Goal: Transaction & Acquisition: Purchase product/service

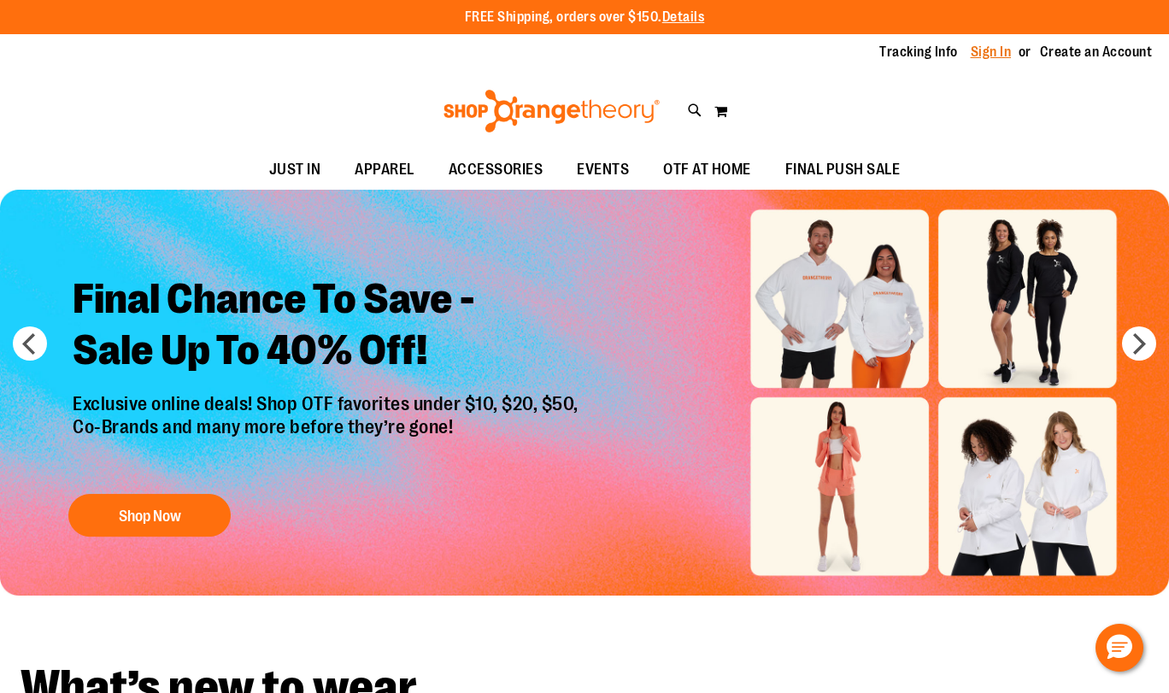
type input "**********"
click at [999, 44] on link "Sign In" at bounding box center [991, 52] width 41 height 19
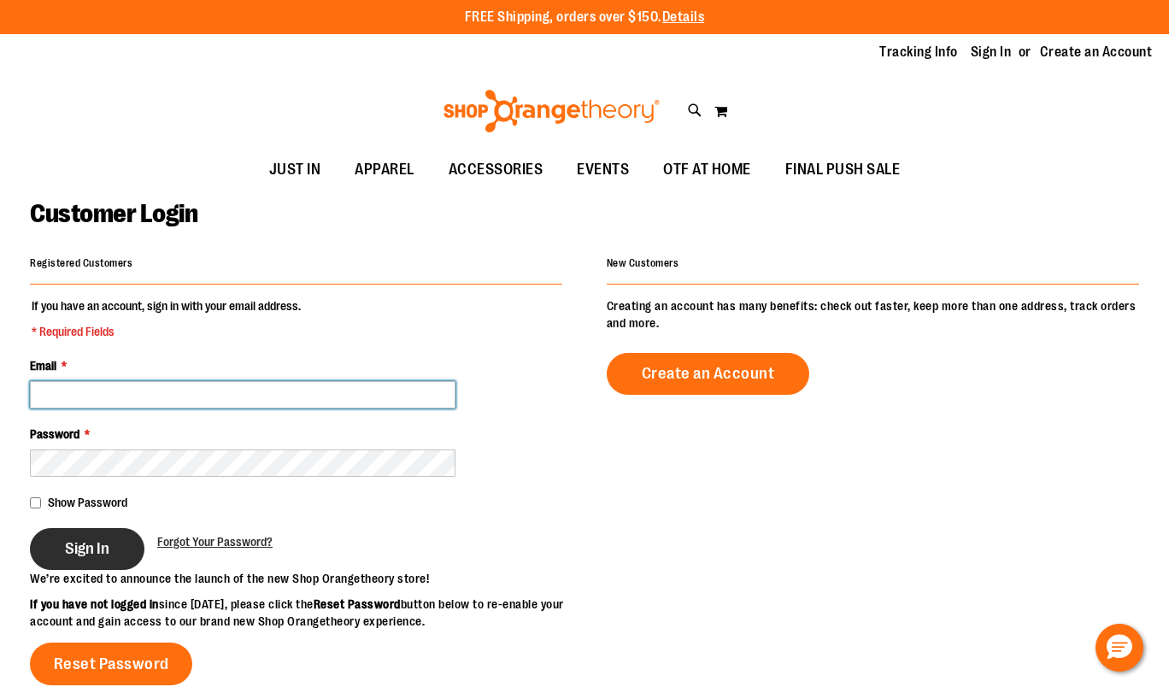
type input "**********"
click at [133, 548] on button "Sign In" at bounding box center [87, 549] width 114 height 42
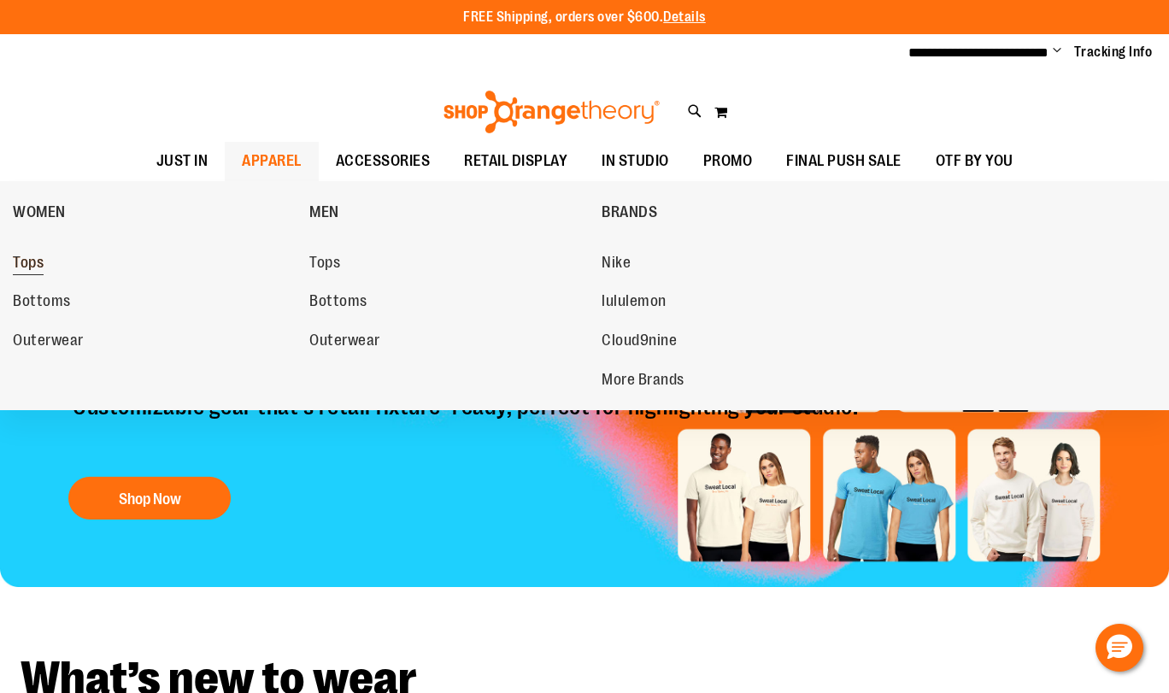
type input "**********"
click at [40, 267] on span "Tops" at bounding box center [28, 264] width 31 height 21
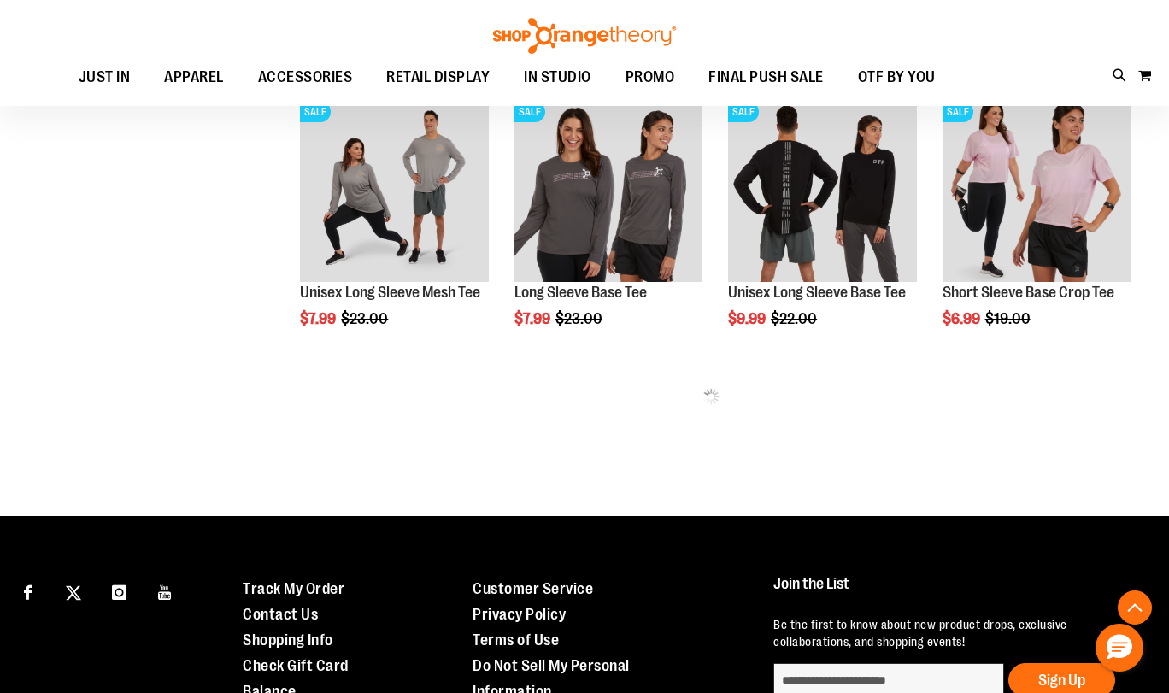
scroll to position [632, 0]
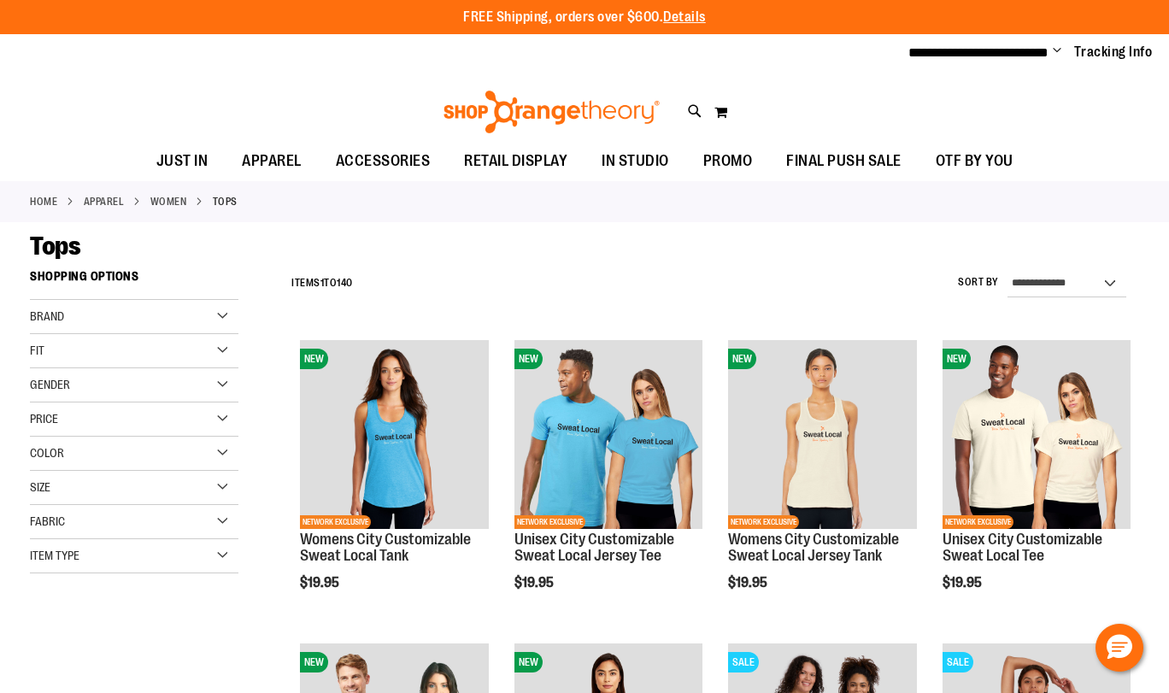
scroll to position [2, 0]
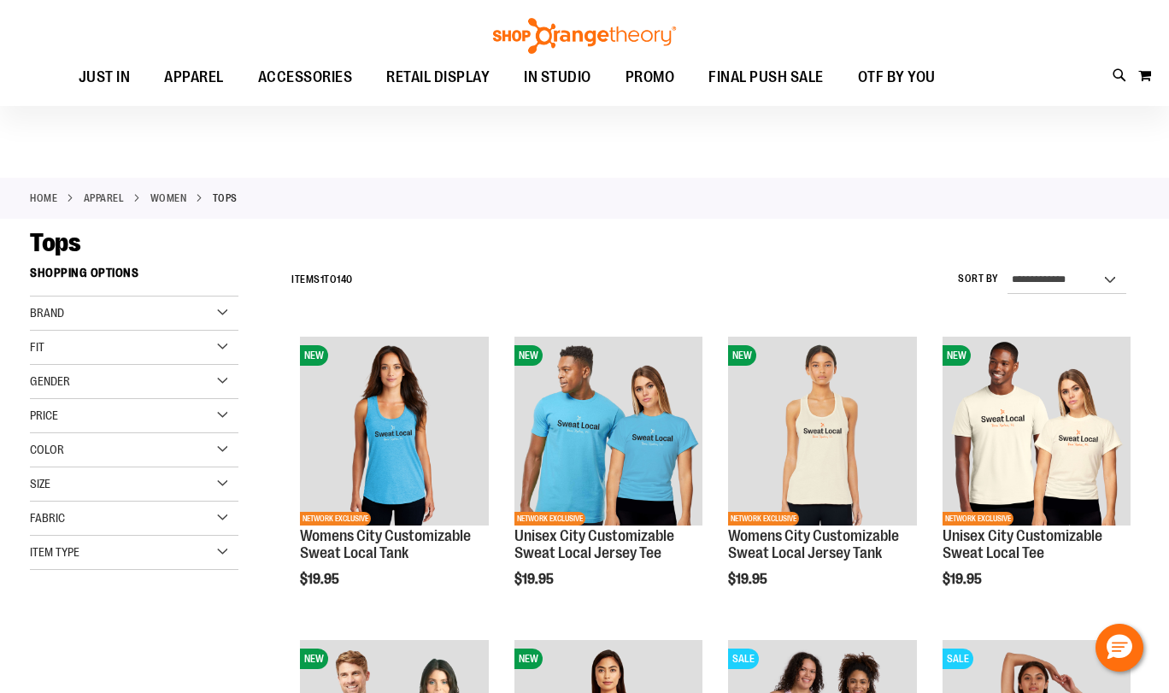
type input "**********"
click at [117, 449] on div "Color" at bounding box center [134, 450] width 208 height 34
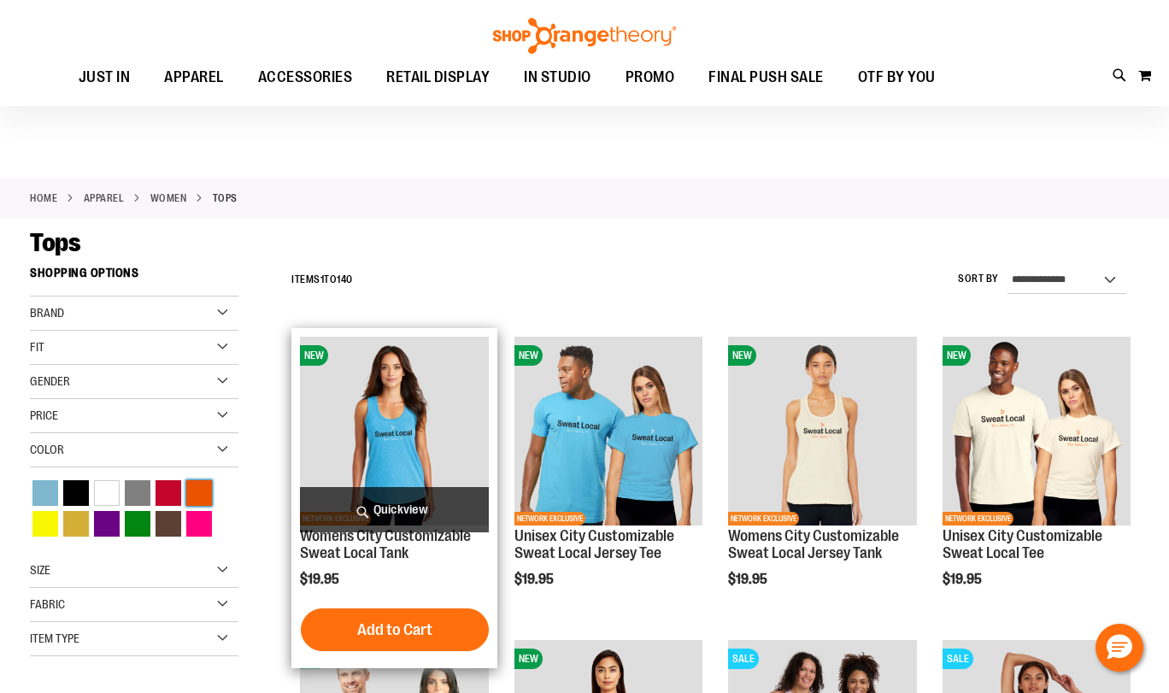
drag, startPoint x: 202, startPoint y: 498, endPoint x: 297, endPoint y: 456, distance: 104.4
click at [202, 498] on div "Orange" at bounding box center [199, 493] width 26 height 26
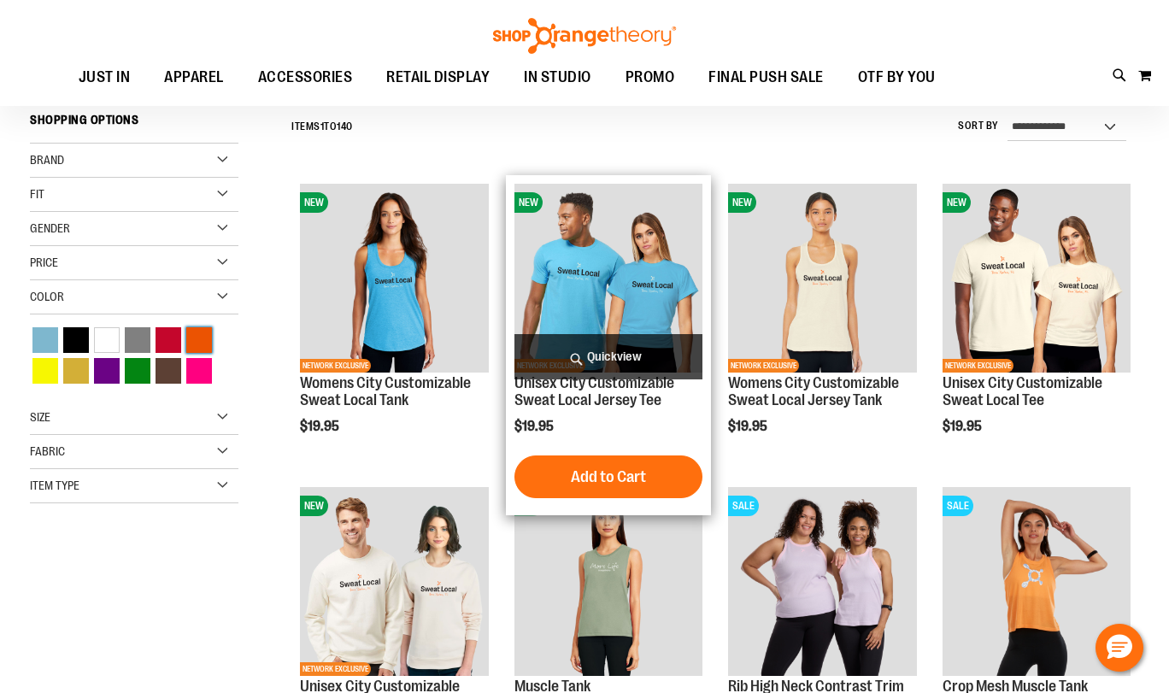
scroll to position [152, 0]
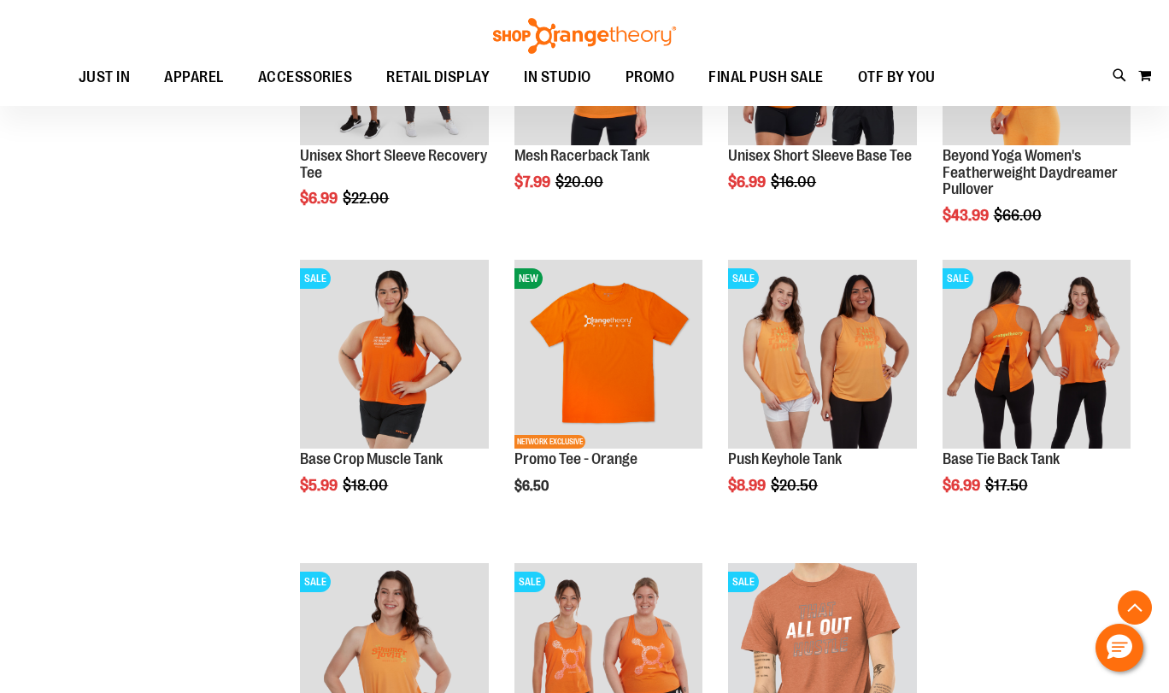
scroll to position [752, 0]
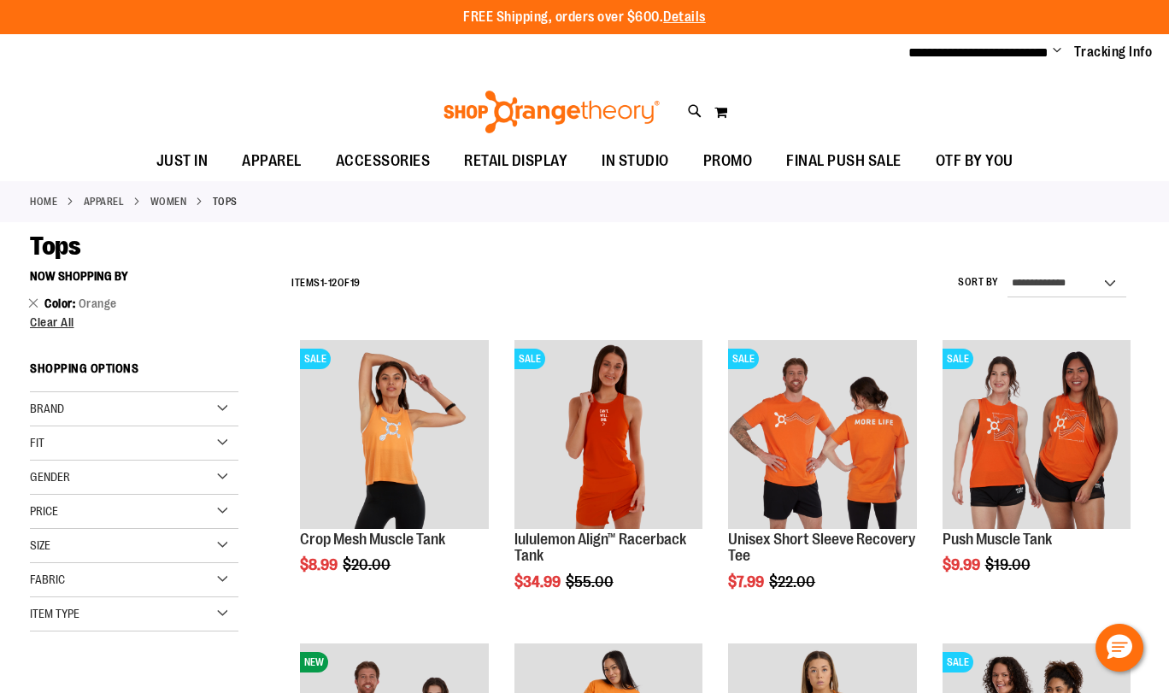
click at [98, 401] on div "Brand" at bounding box center [134, 409] width 208 height 34
click at [82, 442] on link "lululemon" at bounding box center [126, 444] width 201 height 18
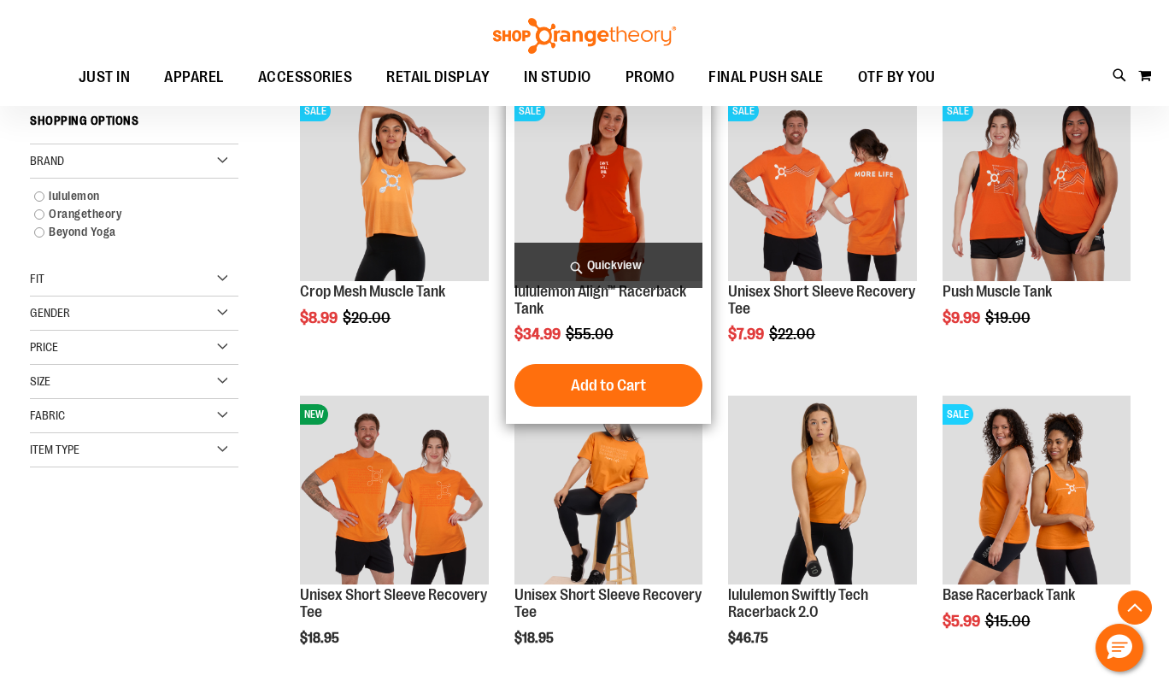
scroll to position [260, 0]
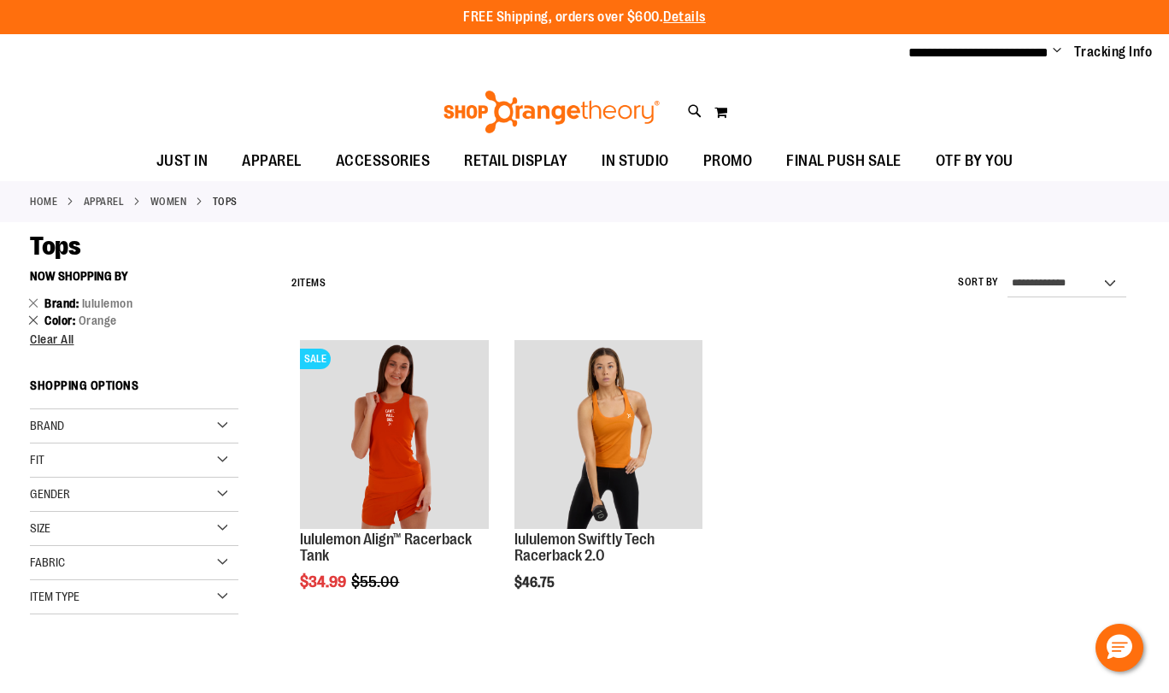
click at [32, 317] on link "Remove This Item" at bounding box center [33, 319] width 11 height 17
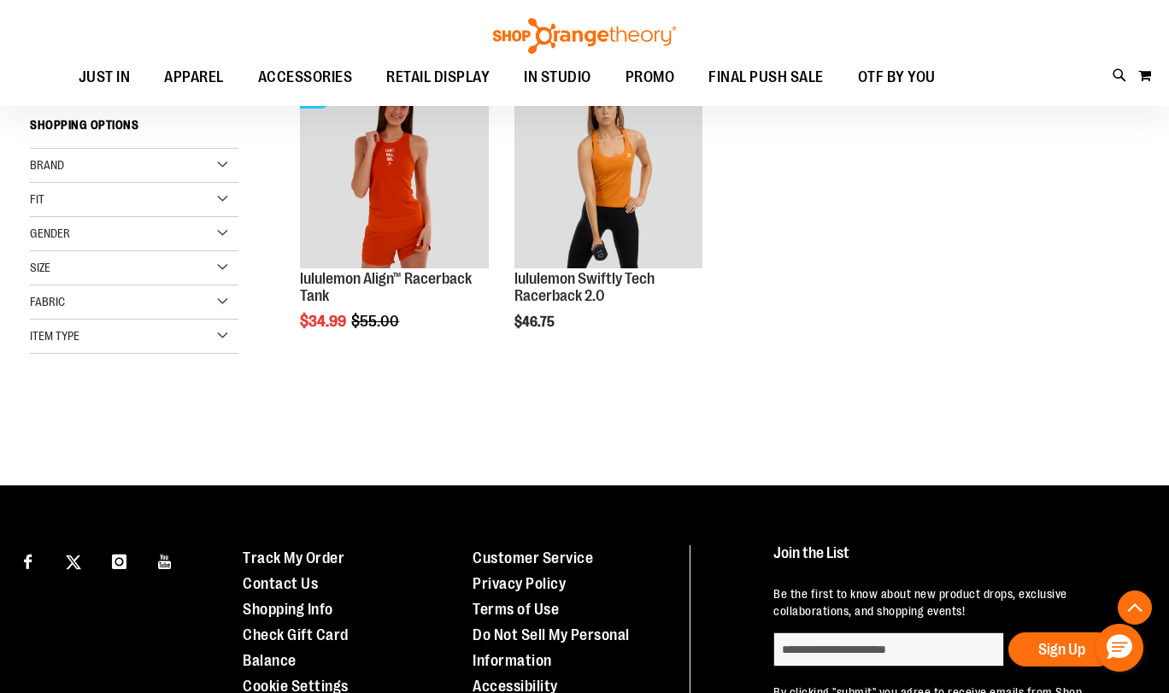
scroll to position [260, 0]
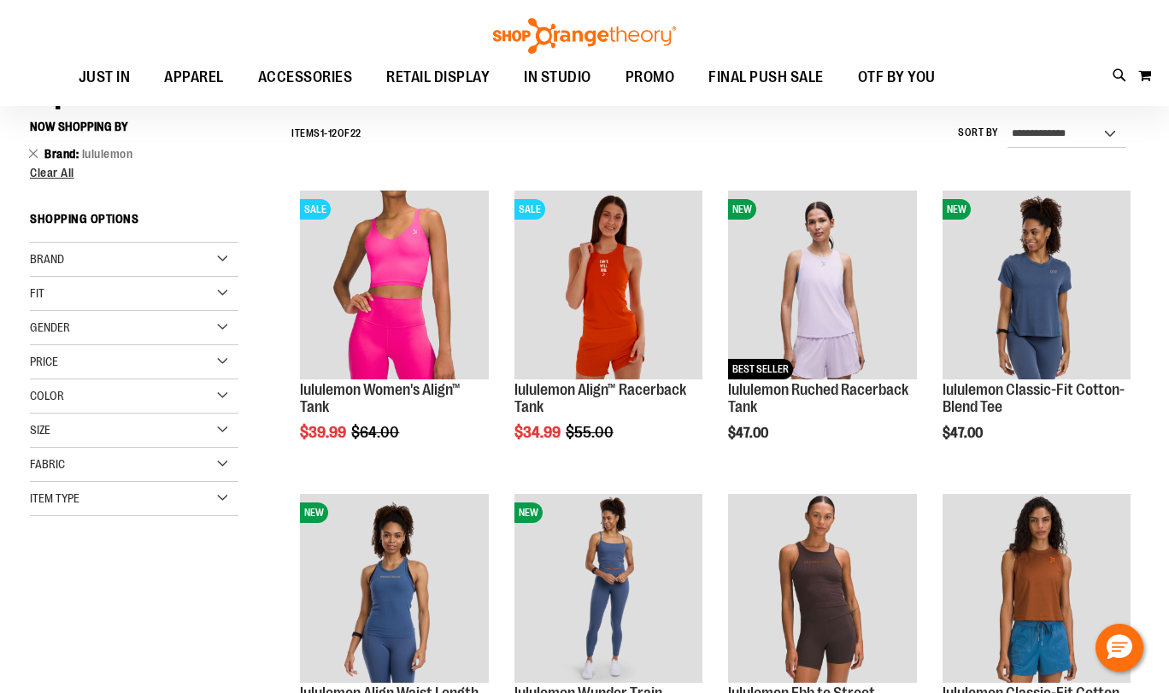
scroll to position [150, 0]
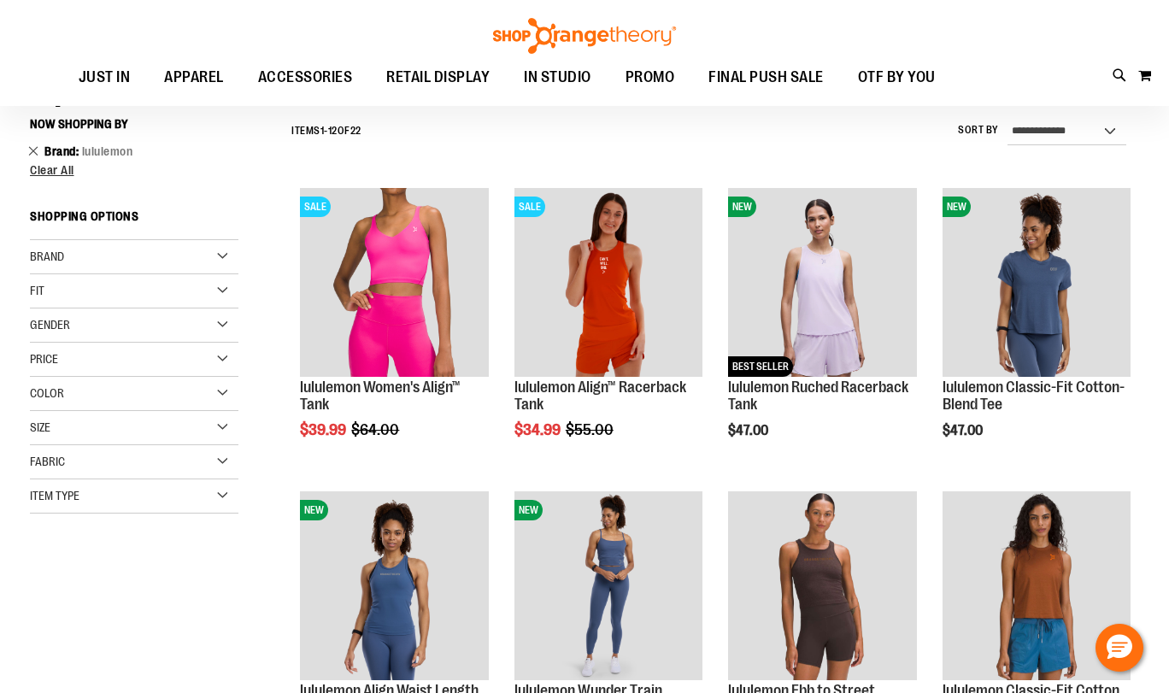
click at [32, 150] on link "Remove This Item" at bounding box center [33, 150] width 11 height 17
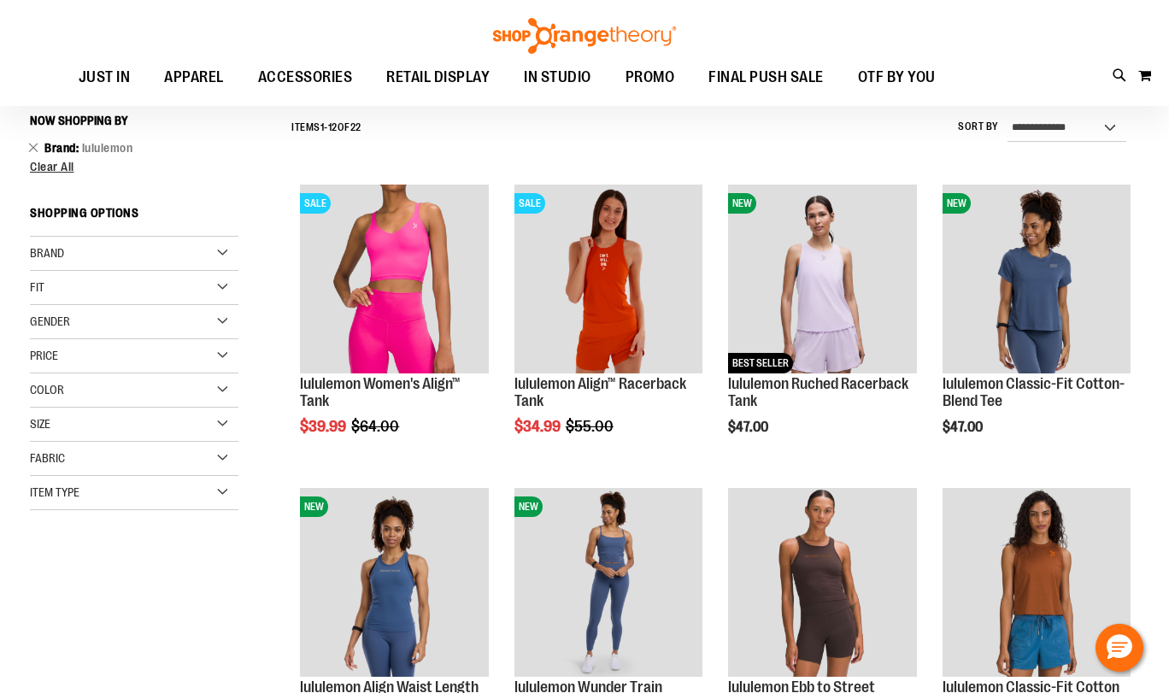
scroll to position [155, 0]
click at [112, 393] on div "Color" at bounding box center [134, 390] width 208 height 34
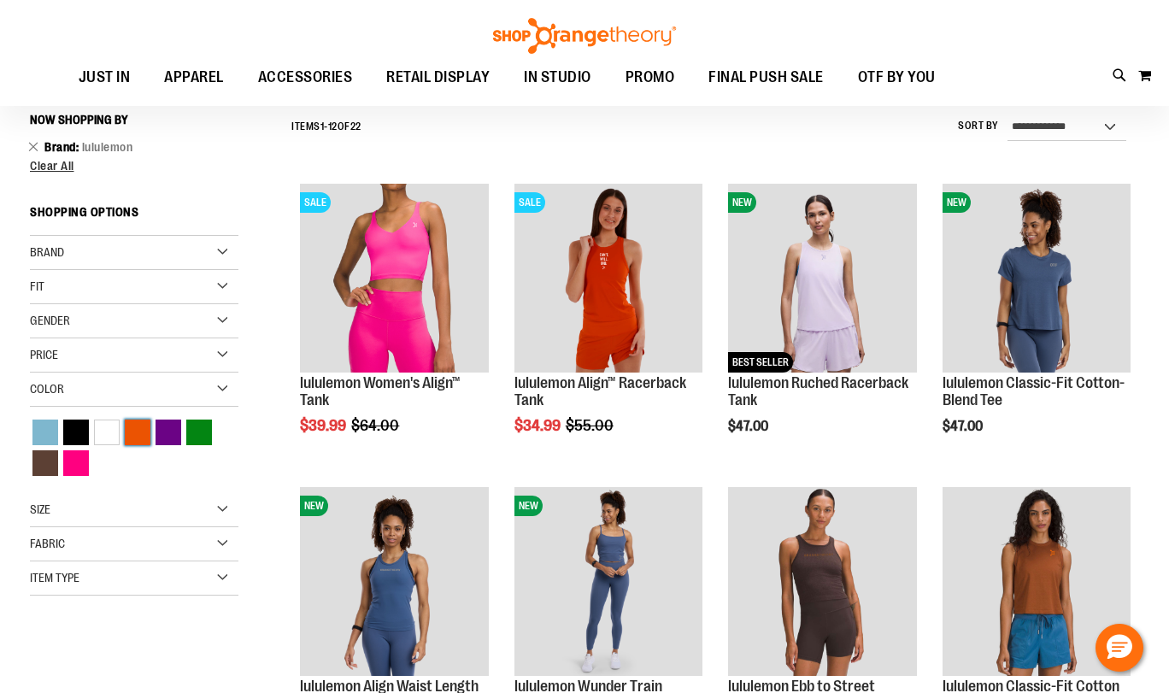
click at [137, 431] on div "Orange" at bounding box center [138, 432] width 26 height 26
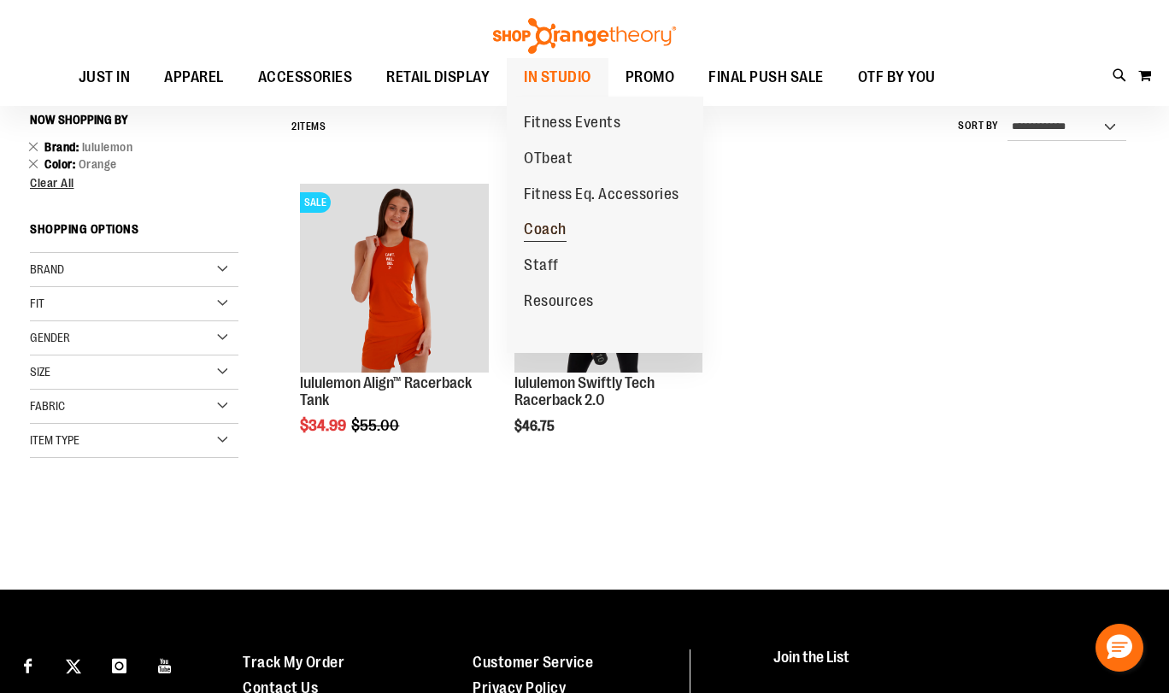
click at [557, 232] on span "Coach" at bounding box center [545, 230] width 43 height 21
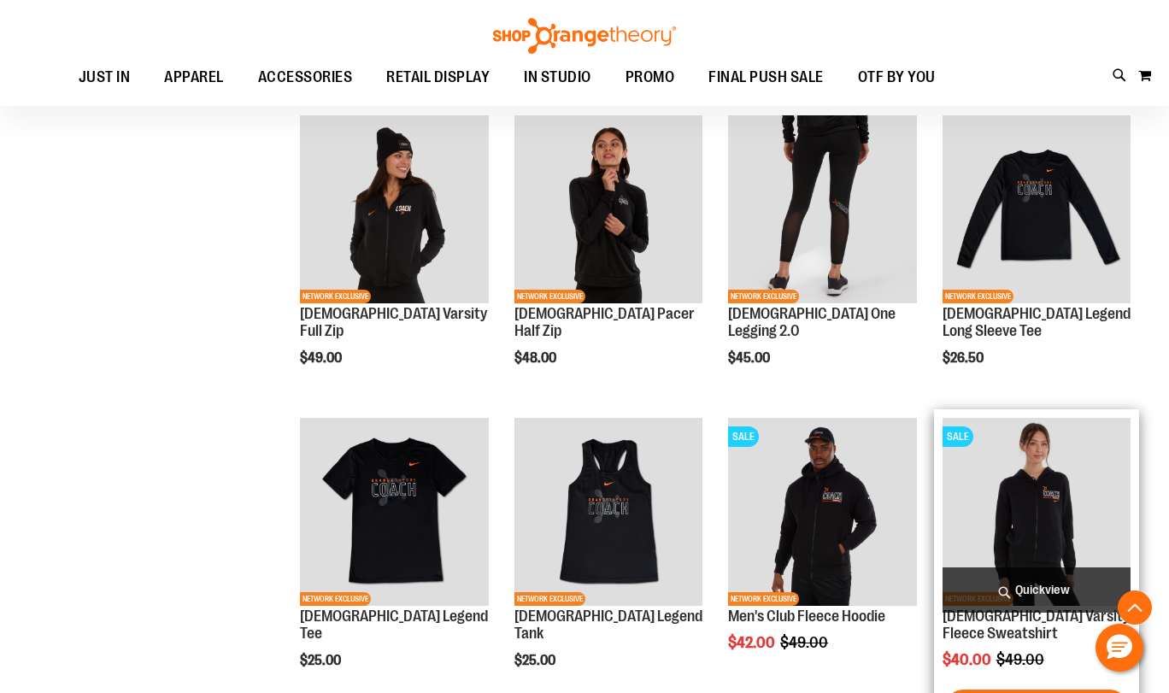
scroll to position [719, 0]
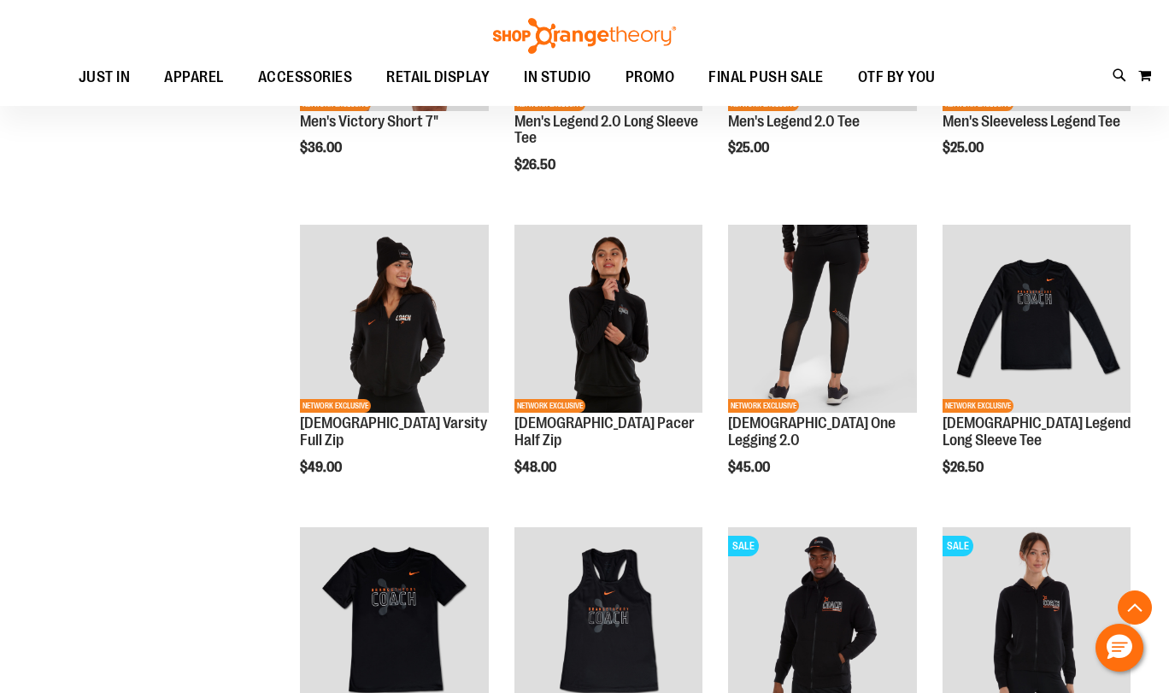
type input "**********"
click at [127, 302] on div "**********" at bounding box center [584, 383] width 1109 height 1684
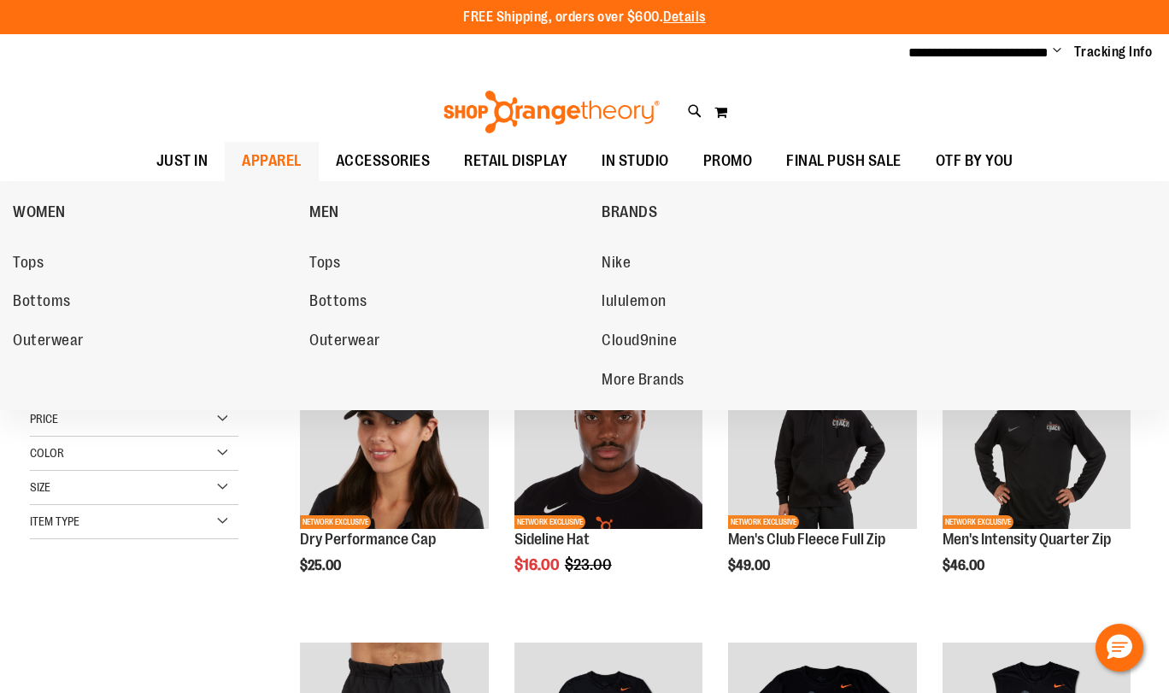
drag, startPoint x: 267, startPoint y: 155, endPoint x: 258, endPoint y: 179, distance: 26.5
click at [267, 155] on span "APPAREL" at bounding box center [272, 161] width 60 height 38
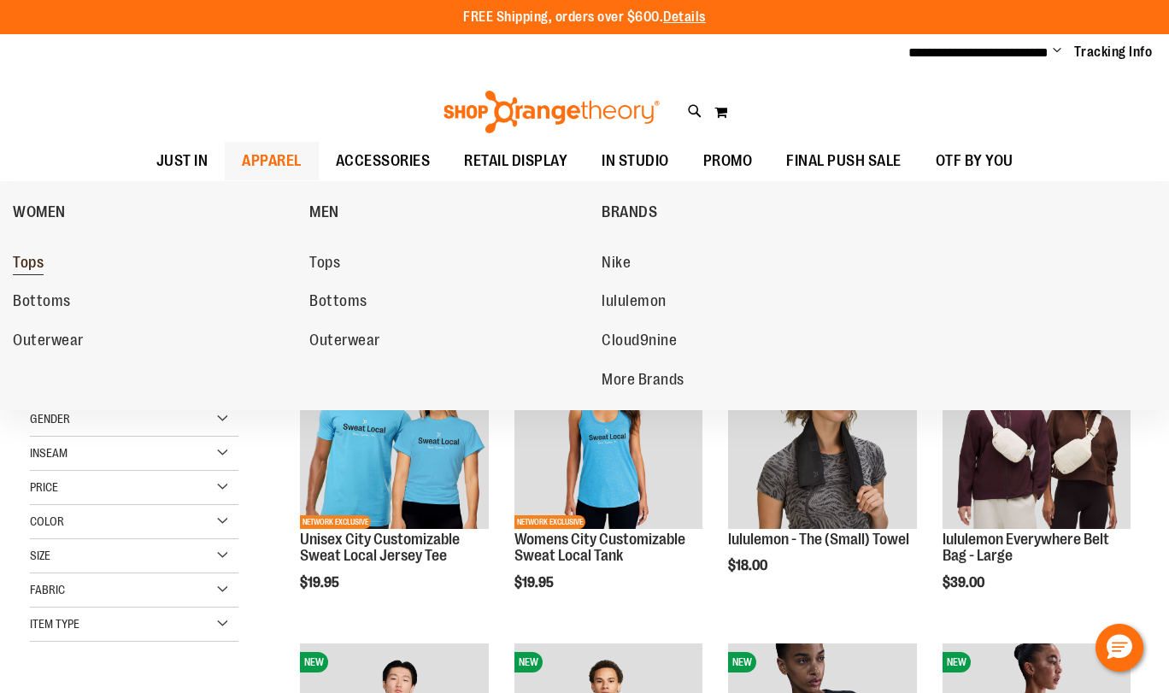
type input "**********"
click at [26, 265] on span "Tops" at bounding box center [28, 264] width 31 height 21
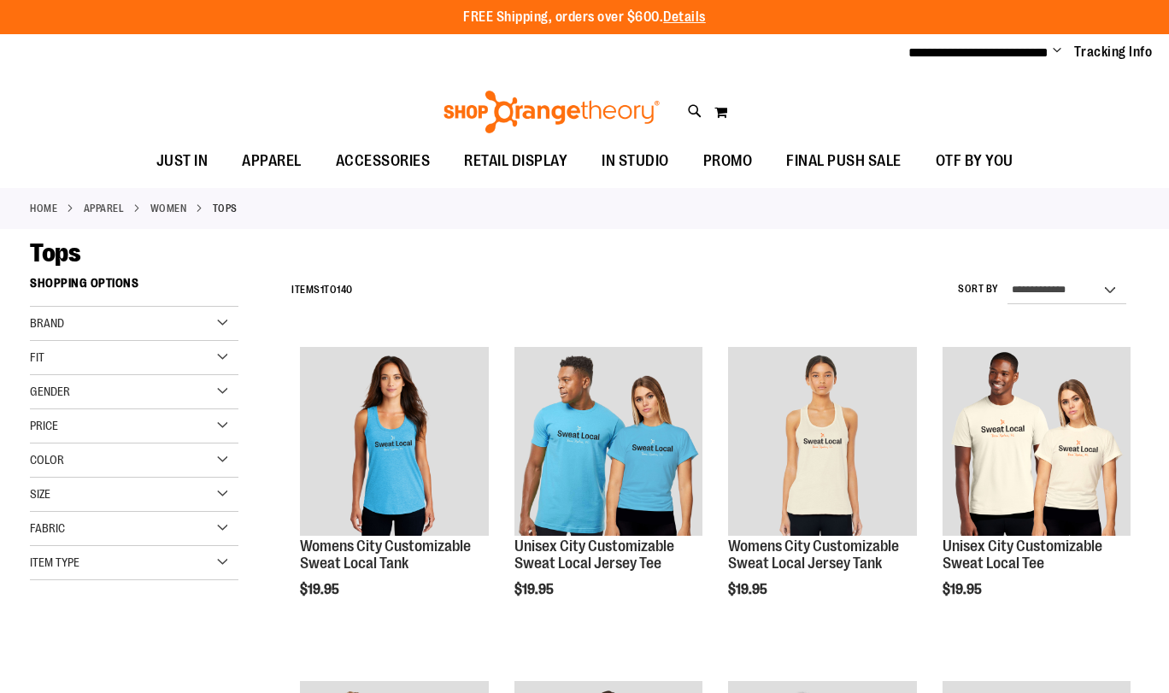
type input "**********"
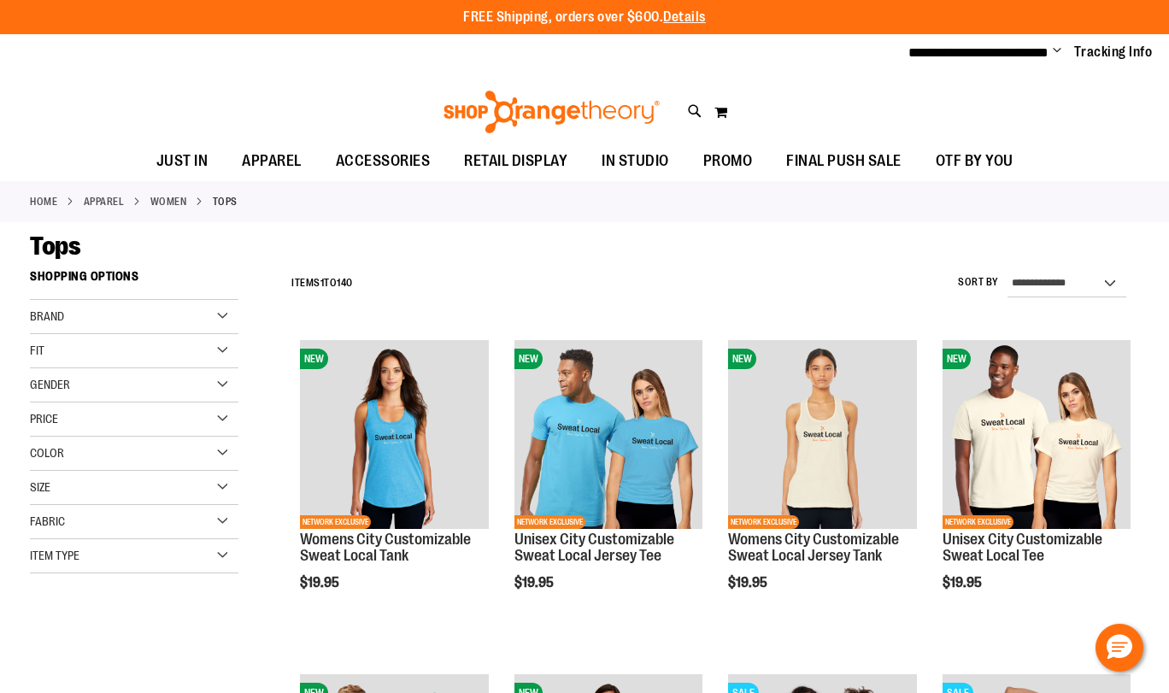
click at [101, 454] on div "Color" at bounding box center [134, 454] width 208 height 34
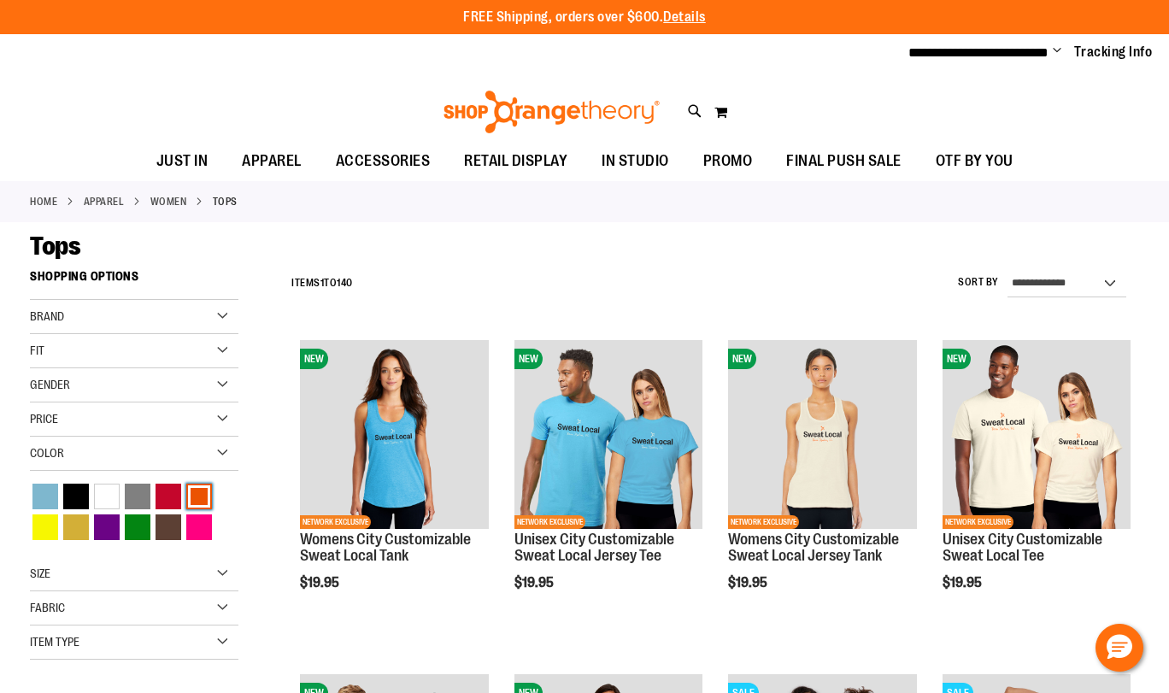
click at [199, 492] on div "Orange" at bounding box center [199, 497] width 26 height 26
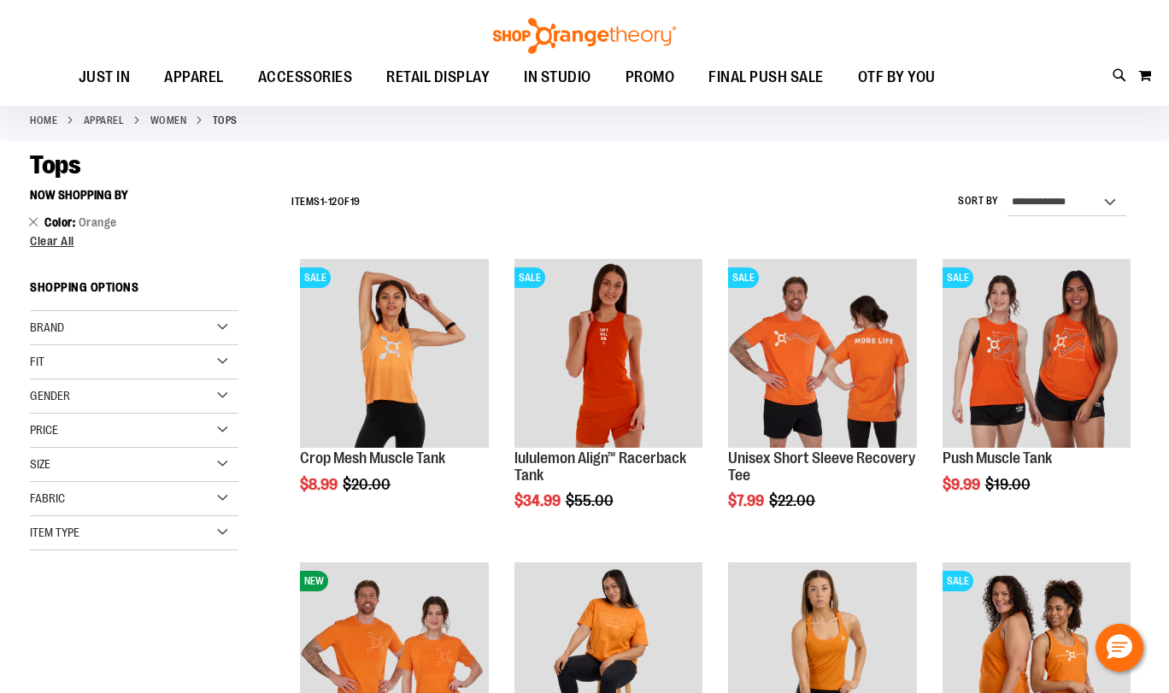
scroll to position [75, 0]
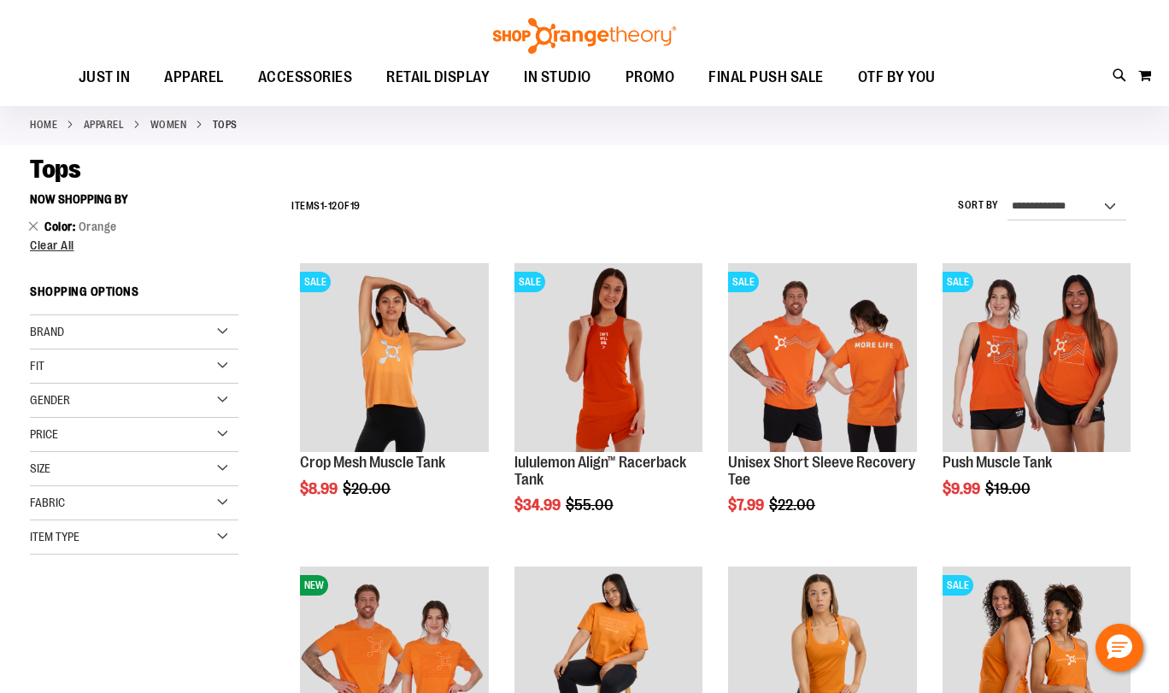
click at [118, 359] on div "Fit" at bounding box center [134, 366] width 208 height 34
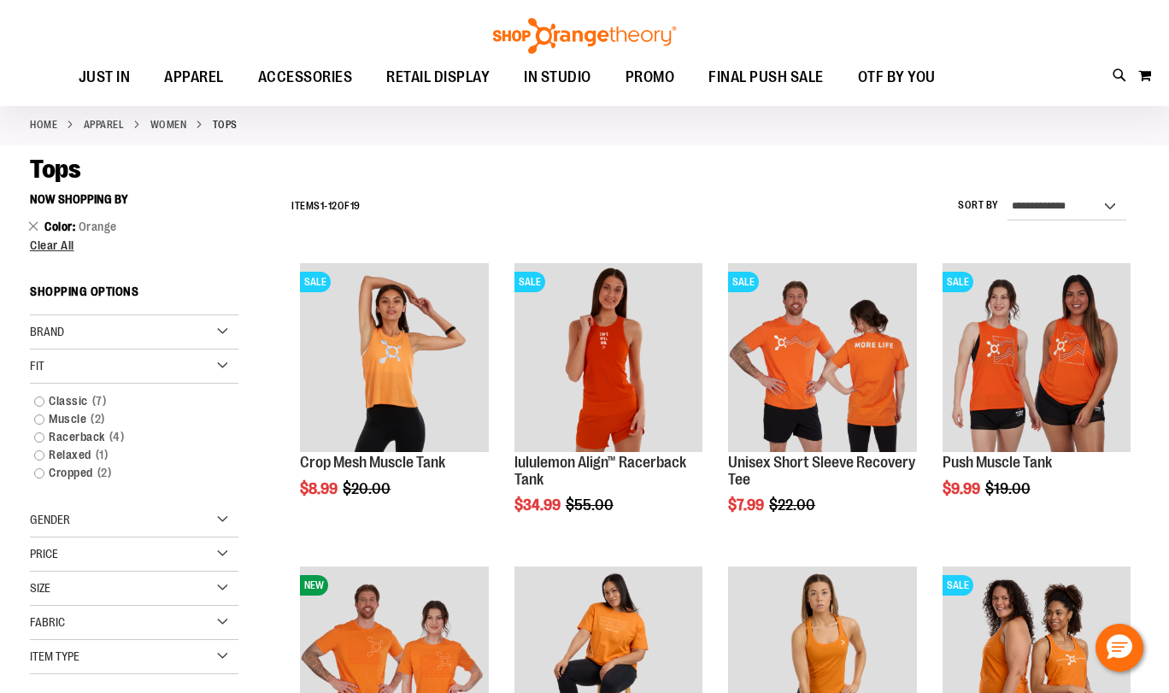
click at [116, 367] on div "Fit" at bounding box center [134, 366] width 208 height 34
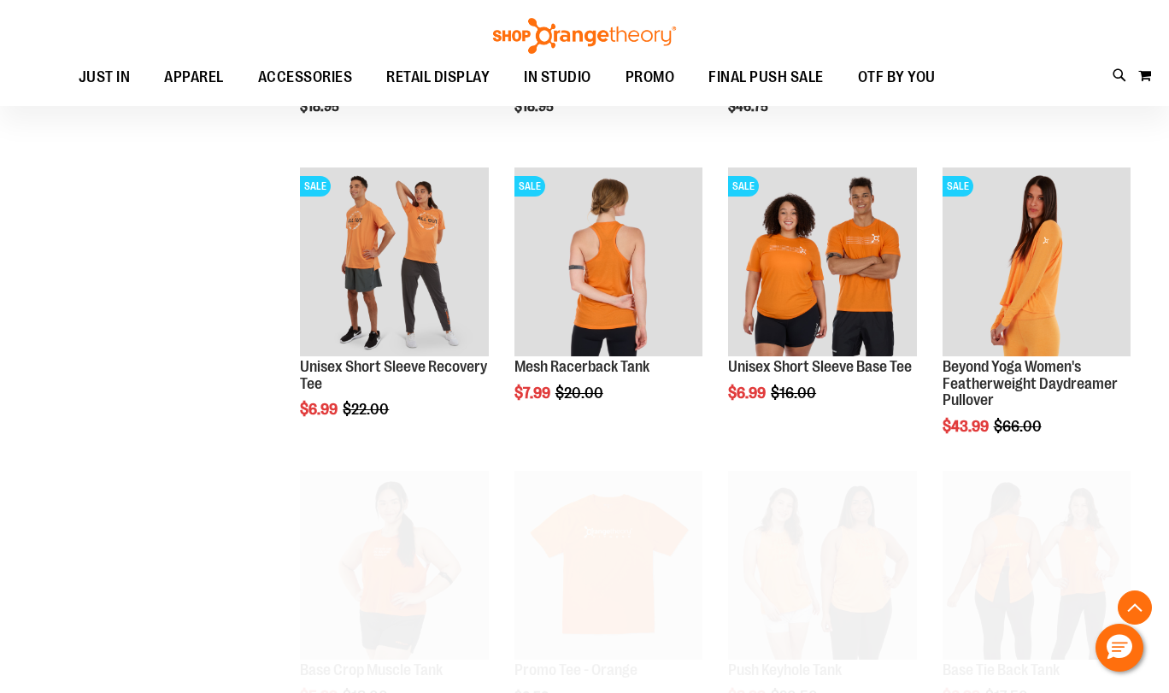
scroll to position [783, 0]
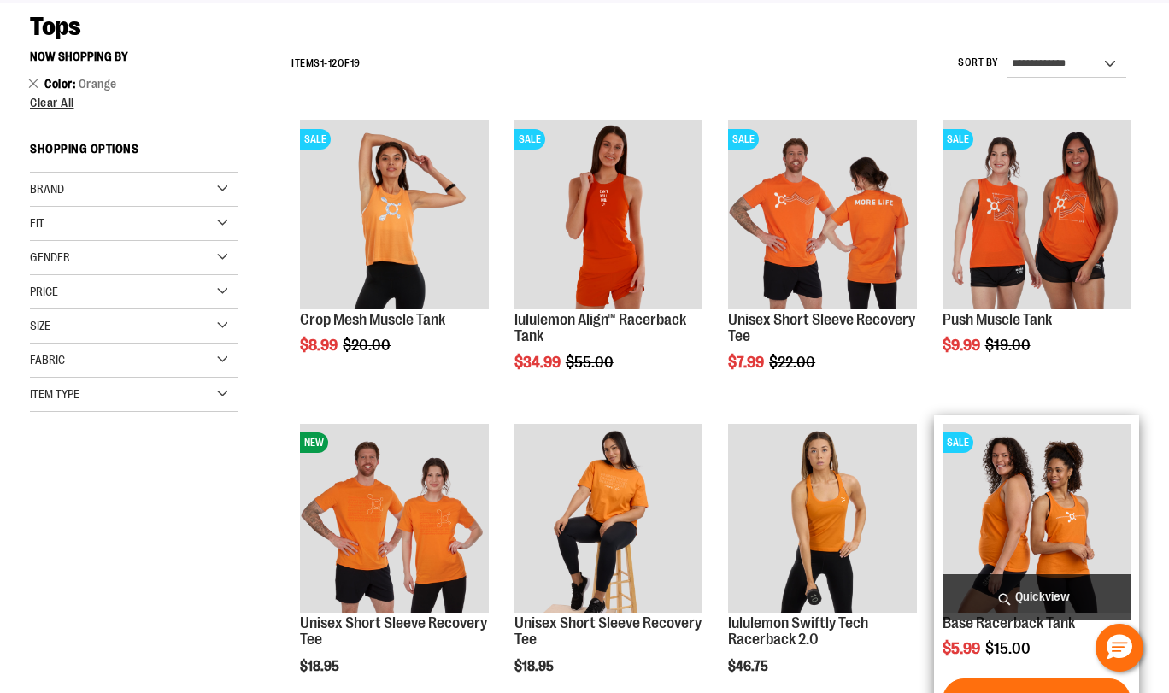
scroll to position [514, 0]
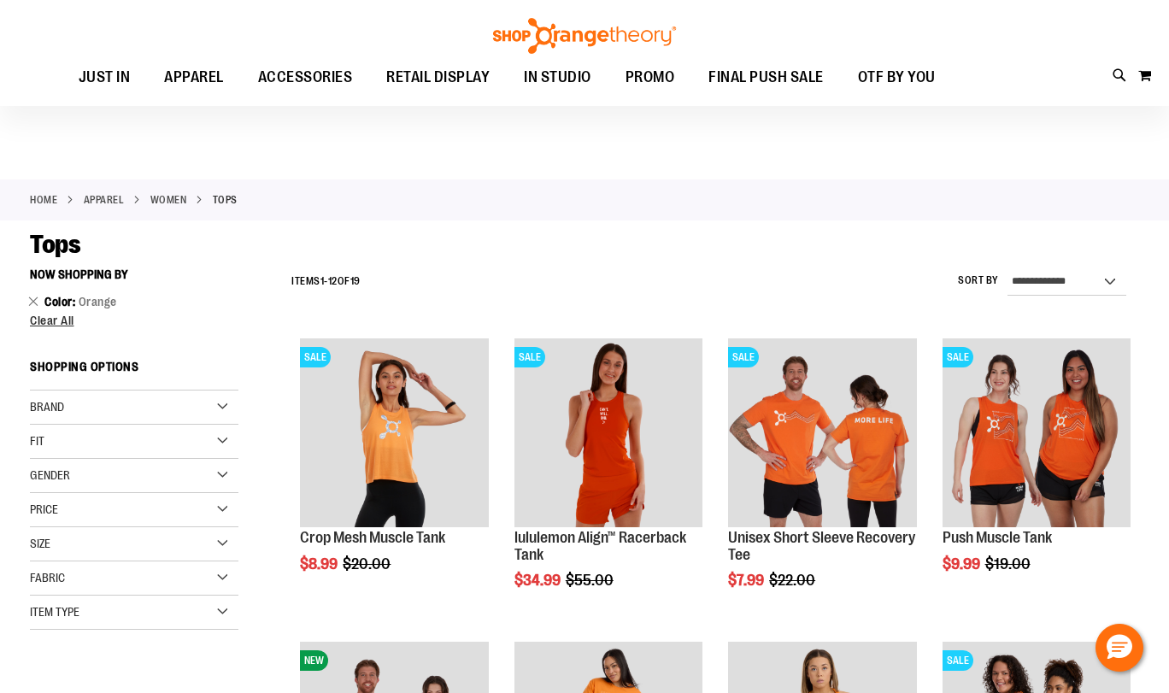
scroll to position [2, 0]
